Goal: Transaction & Acquisition: Purchase product/service

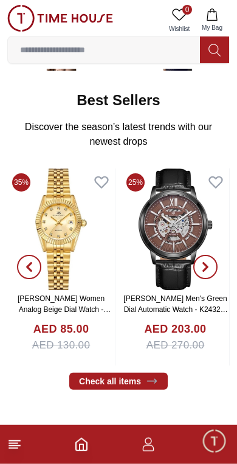
scroll to position [211, 0]
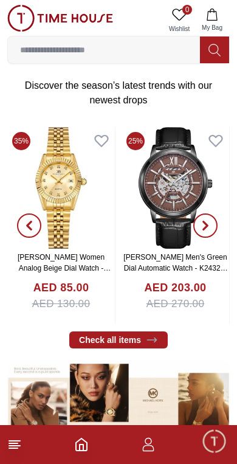
click at [96, 338] on link "Check all items" at bounding box center [118, 340] width 99 height 17
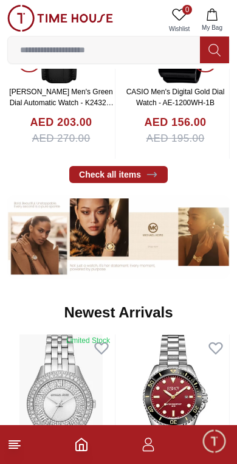
scroll to position [379, 0]
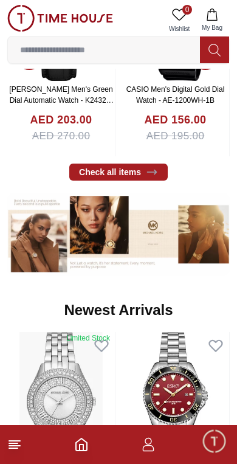
click at [101, 173] on link "Check all items" at bounding box center [118, 172] width 99 height 17
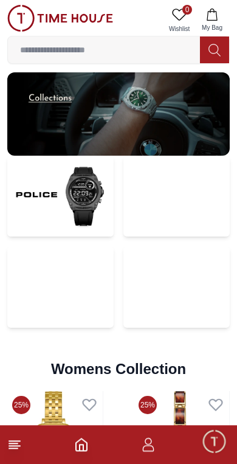
scroll to position [2345, 0]
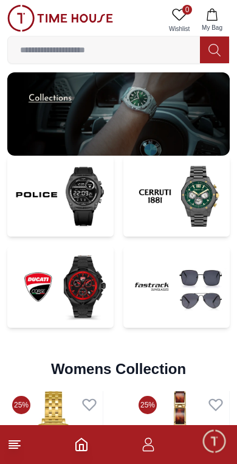
click at [49, 187] on img at bounding box center [60, 196] width 106 height 81
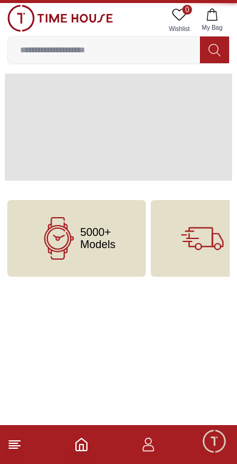
click at [44, 326] on html "100% Genuine products with International Warranty Shop From [GEOGRAPHIC_DATA] |…" at bounding box center [118, 163] width 237 height 326
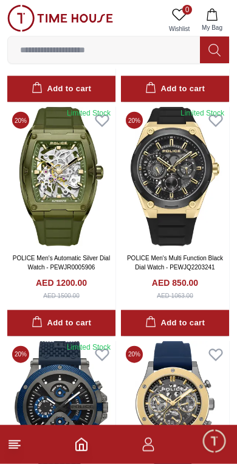
scroll to position [1468, 0]
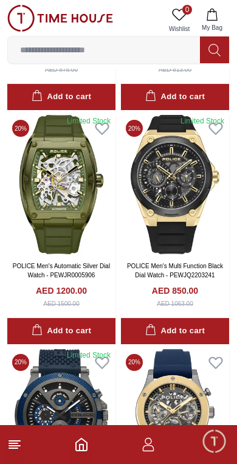
click at [186, 180] on img at bounding box center [175, 184] width 108 height 139
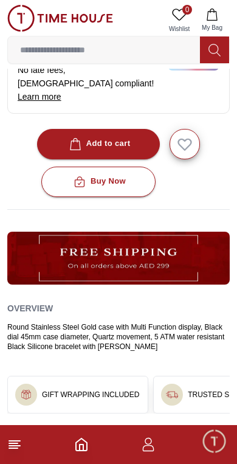
scroll to position [492, 0]
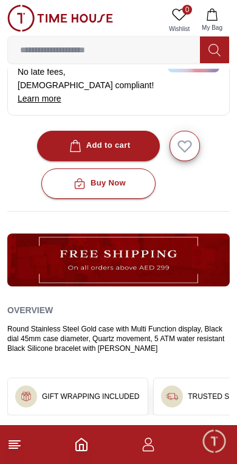
click at [211, 455] on span "Minimize live chat window" at bounding box center [214, 441] width 35 height 35
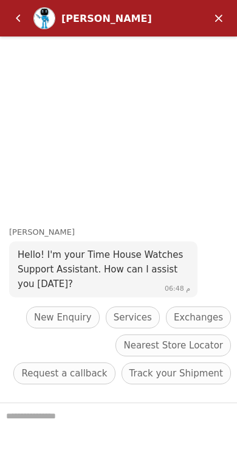
click at [221, 23] on em "تصغير" at bounding box center [219, 18] width 24 height 24
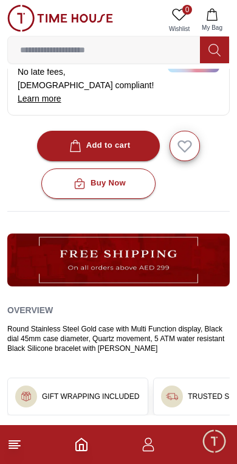
click at [19, 449] on icon at bounding box center [14, 445] width 15 height 15
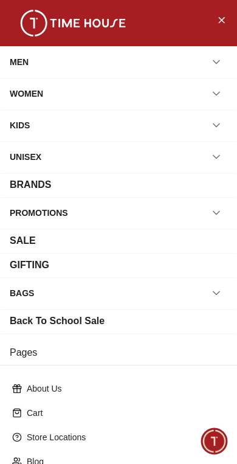
click at [68, 447] on link "Store Locations" at bounding box center [118, 438] width 223 height 22
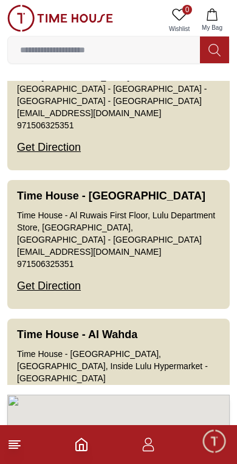
click at [86, 452] on icon "Home" at bounding box center [81, 445] width 15 height 15
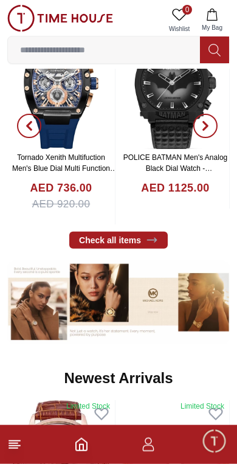
scroll to position [313, 0]
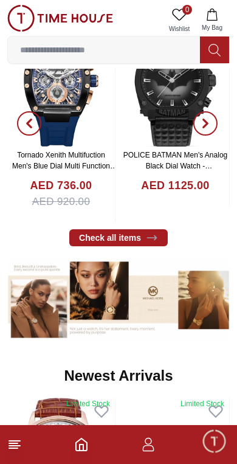
click at [150, 235] on icon at bounding box center [152, 238] width 12 height 12
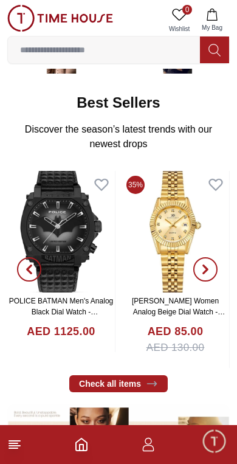
scroll to position [165, 0]
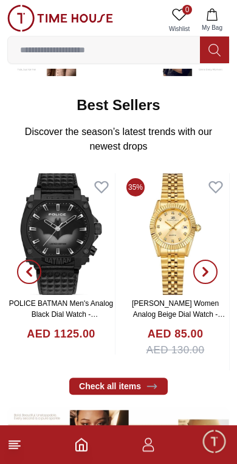
click at [113, 386] on link "Check all items" at bounding box center [118, 386] width 99 height 17
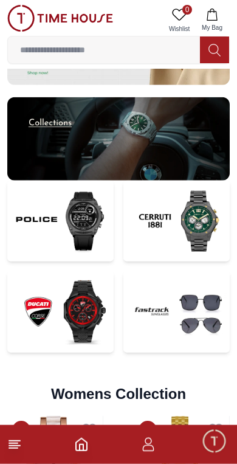
scroll to position [2320, 0]
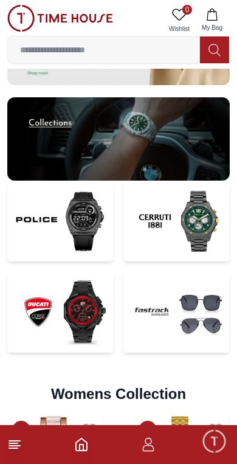
click at [48, 214] on img at bounding box center [60, 221] width 106 height 81
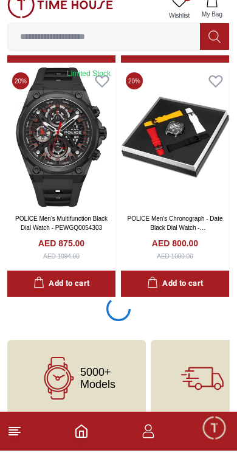
scroll to position [2436, 0]
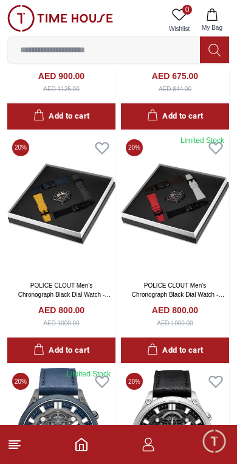
scroll to position [3085, 0]
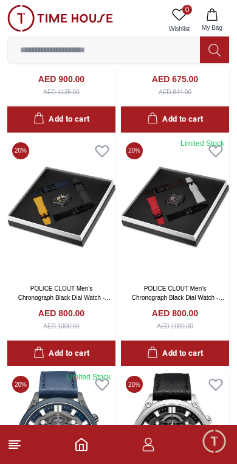
click at [91, 247] on img at bounding box center [61, 207] width 108 height 139
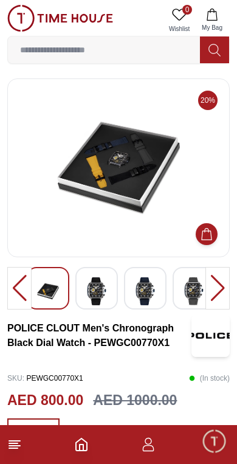
click at [105, 291] on img at bounding box center [97, 291] width 22 height 28
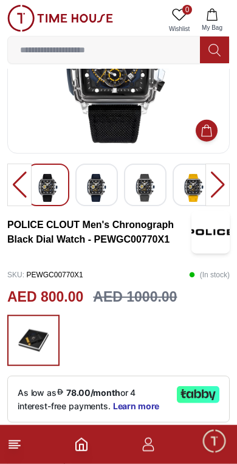
scroll to position [238, 0]
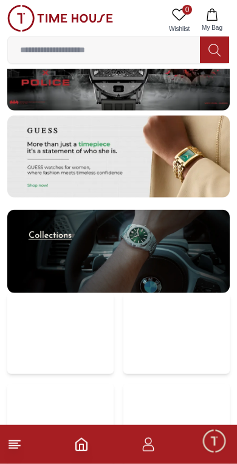
scroll to position [2209, 0]
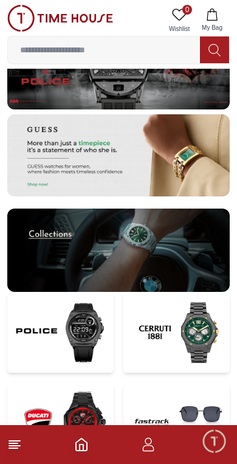
click at [72, 329] on img at bounding box center [60, 332] width 106 height 81
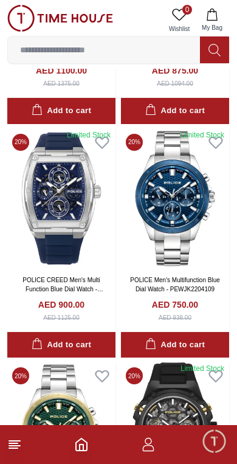
scroll to position [1923, 0]
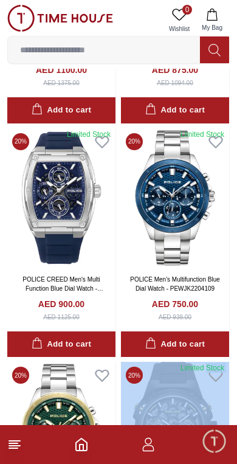
click at [229, 362] on img at bounding box center [175, 431] width 108 height 139
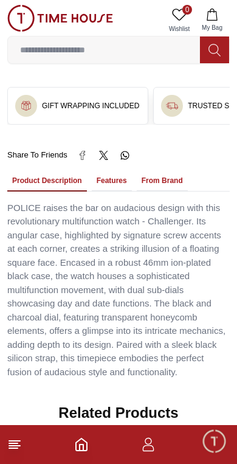
scroll to position [839, 0]
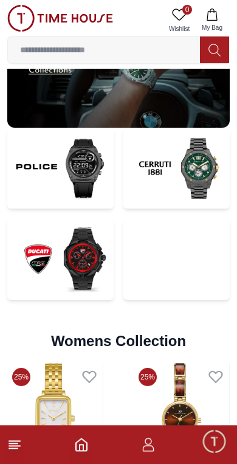
scroll to position [2373, 0]
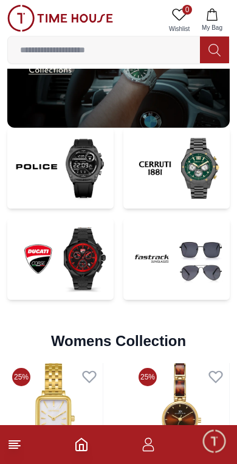
click at [82, 170] on img at bounding box center [60, 168] width 106 height 81
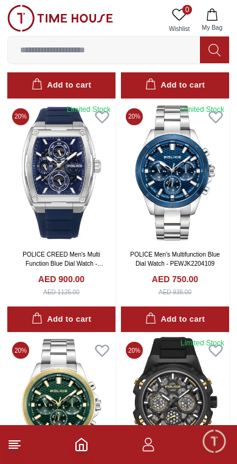
scroll to position [1947, 0]
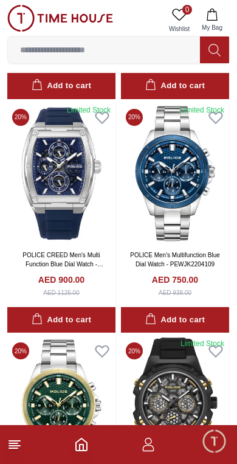
click at [81, 161] on img at bounding box center [61, 173] width 108 height 139
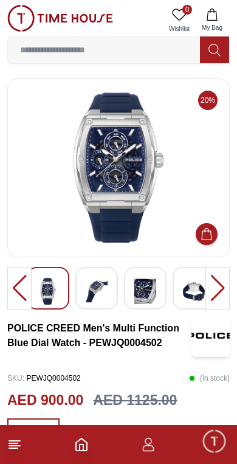
click at [208, 444] on span "Minimize live chat window" at bounding box center [214, 441] width 35 height 35
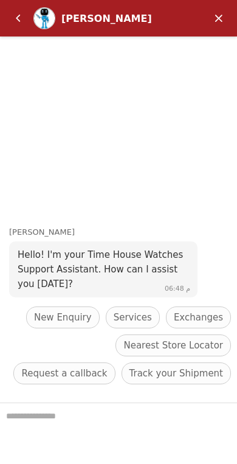
click at [229, 12] on em "تصغير" at bounding box center [219, 18] width 24 height 24
